Goal: Information Seeking & Learning: Learn about a topic

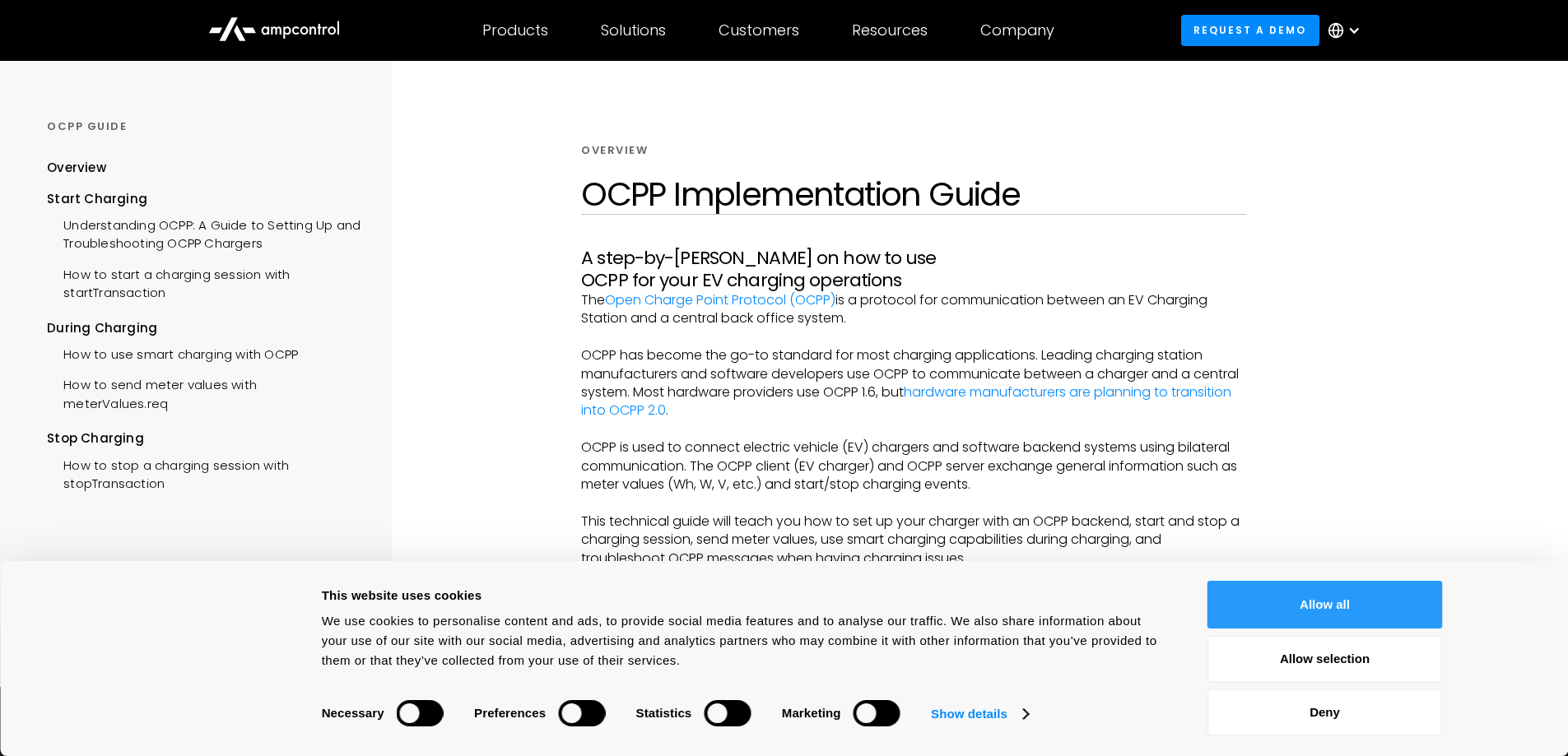
click at [1336, 602] on button "Allow all" at bounding box center [1325, 604] width 235 height 48
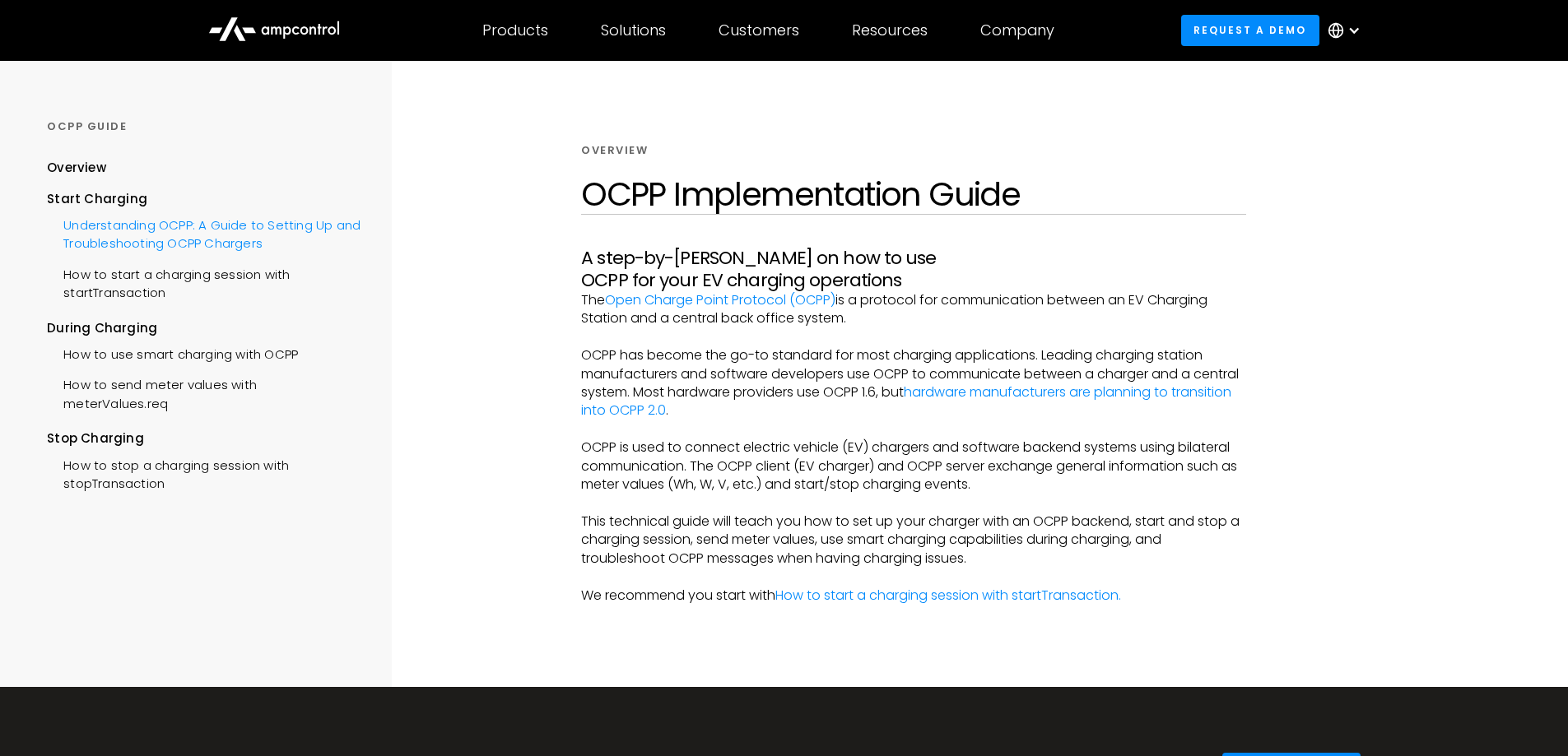
click at [133, 220] on div "Understanding OCPP: A Guide to Setting Up and Troubleshooting OCPP Chargers" at bounding box center [204, 232] width 314 height 49
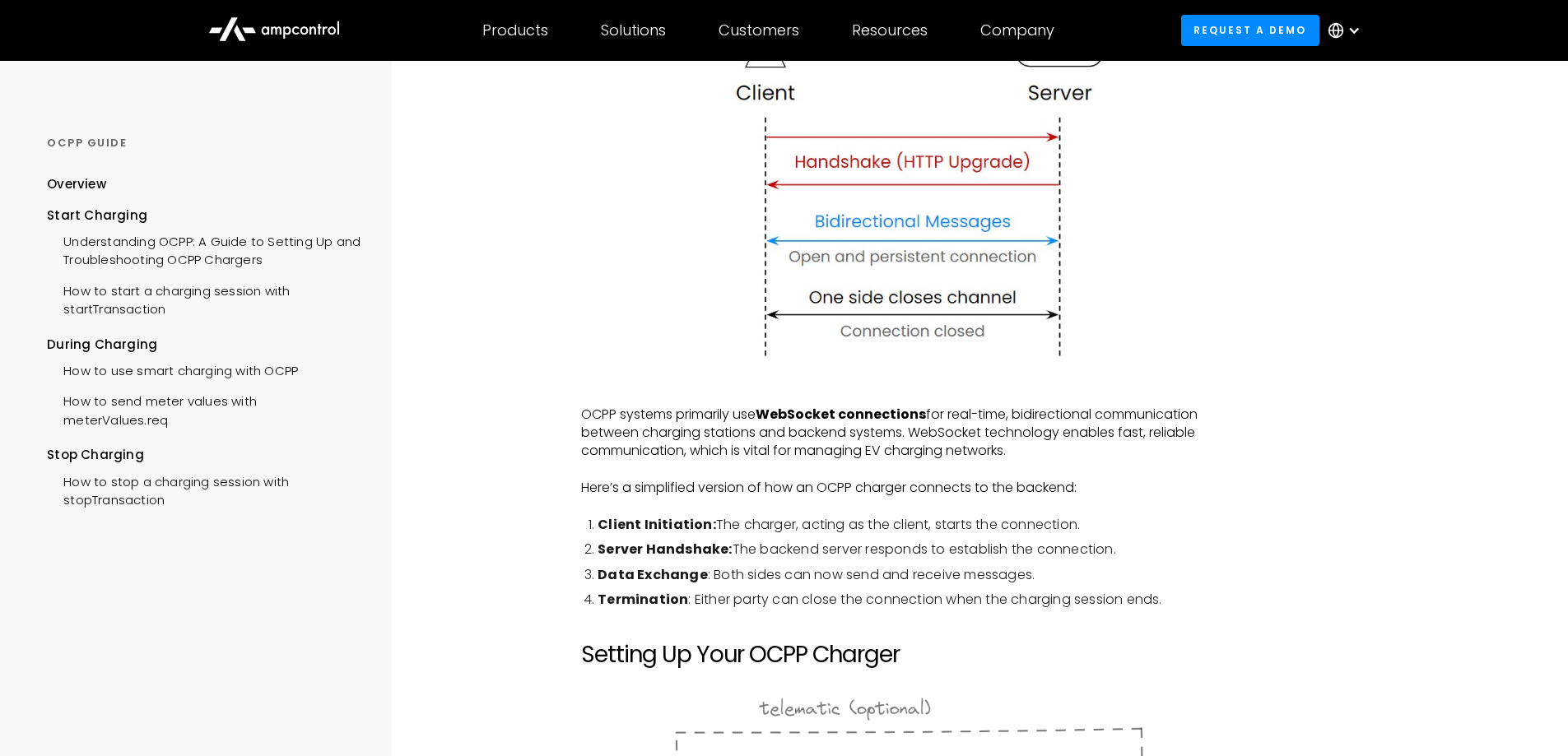
scroll to position [494, 0]
